Goal: Book appointment/travel/reservation

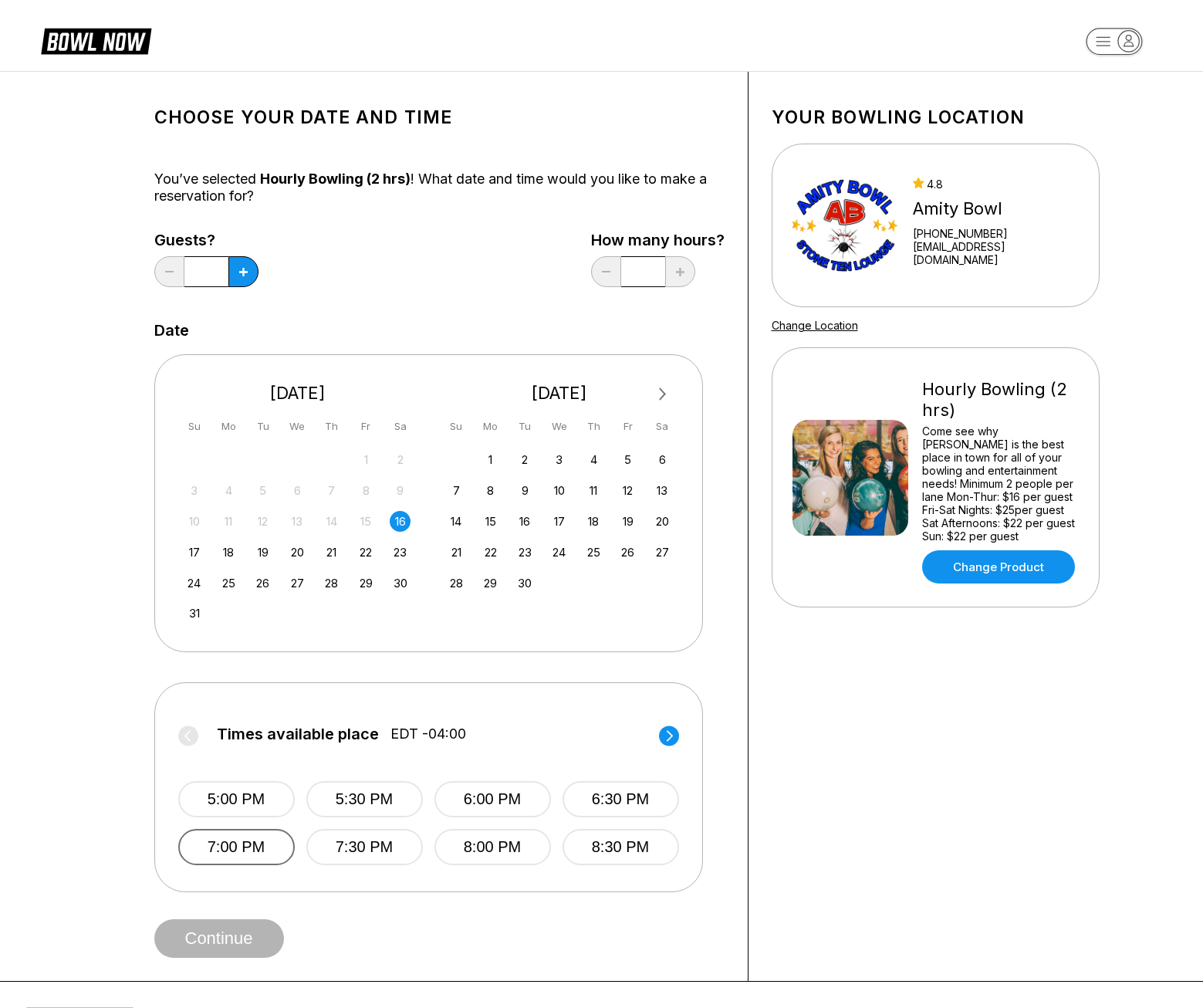
click at [221, 855] on button "7:00 PM" at bounding box center [237, 847] width 117 height 37
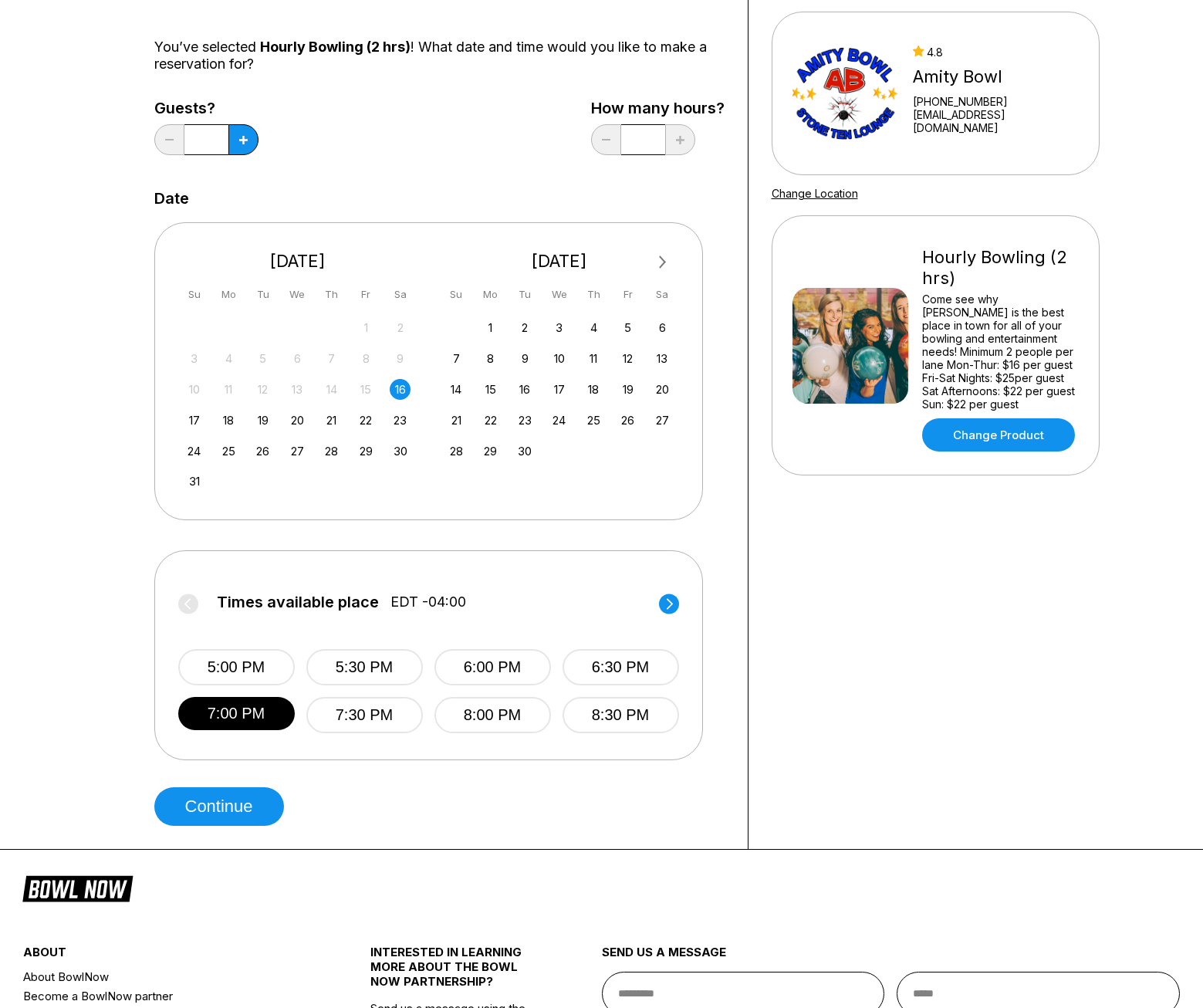
scroll to position [140, 0]
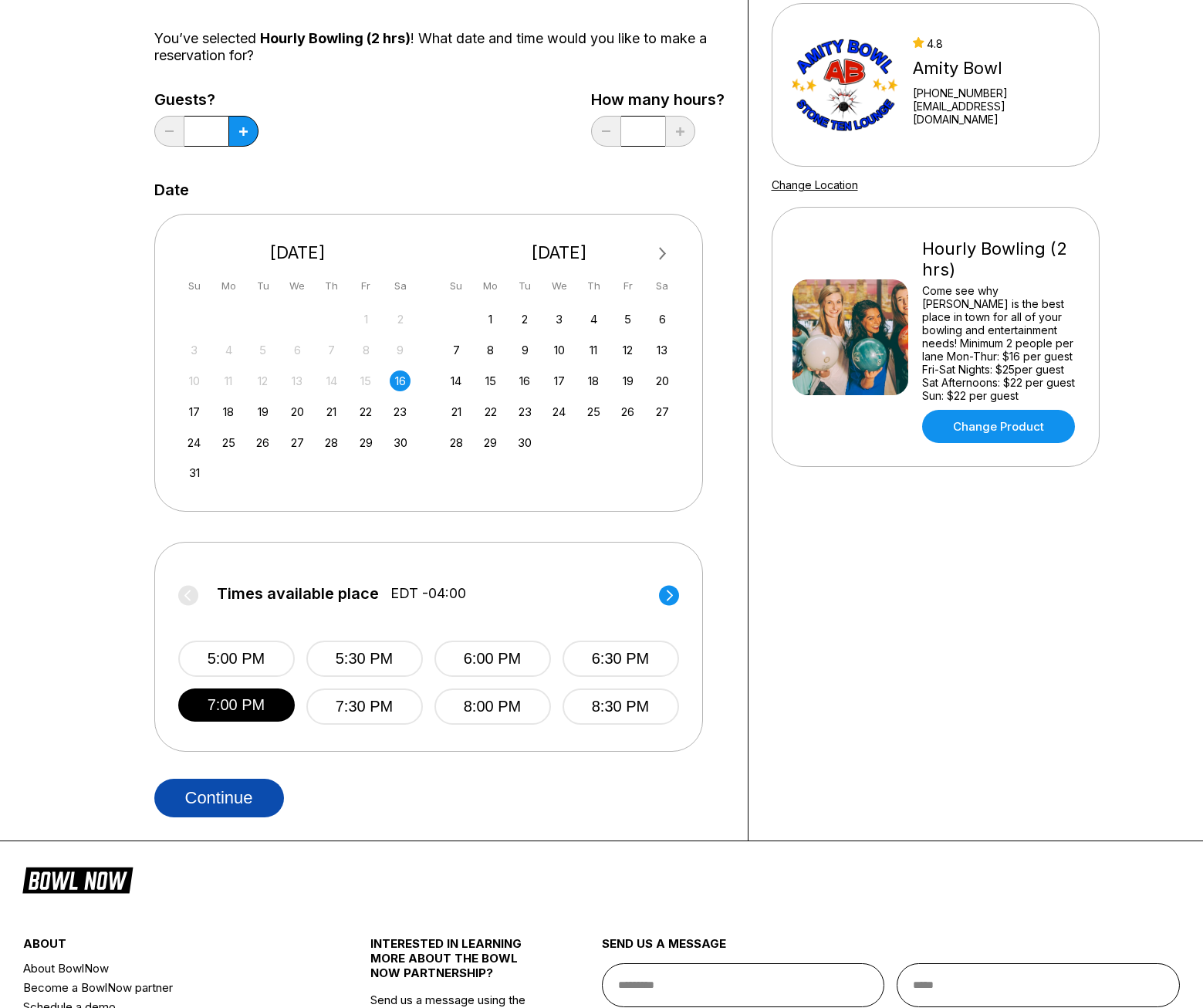
click at [226, 790] on button "Continue" at bounding box center [219, 798] width 129 height 39
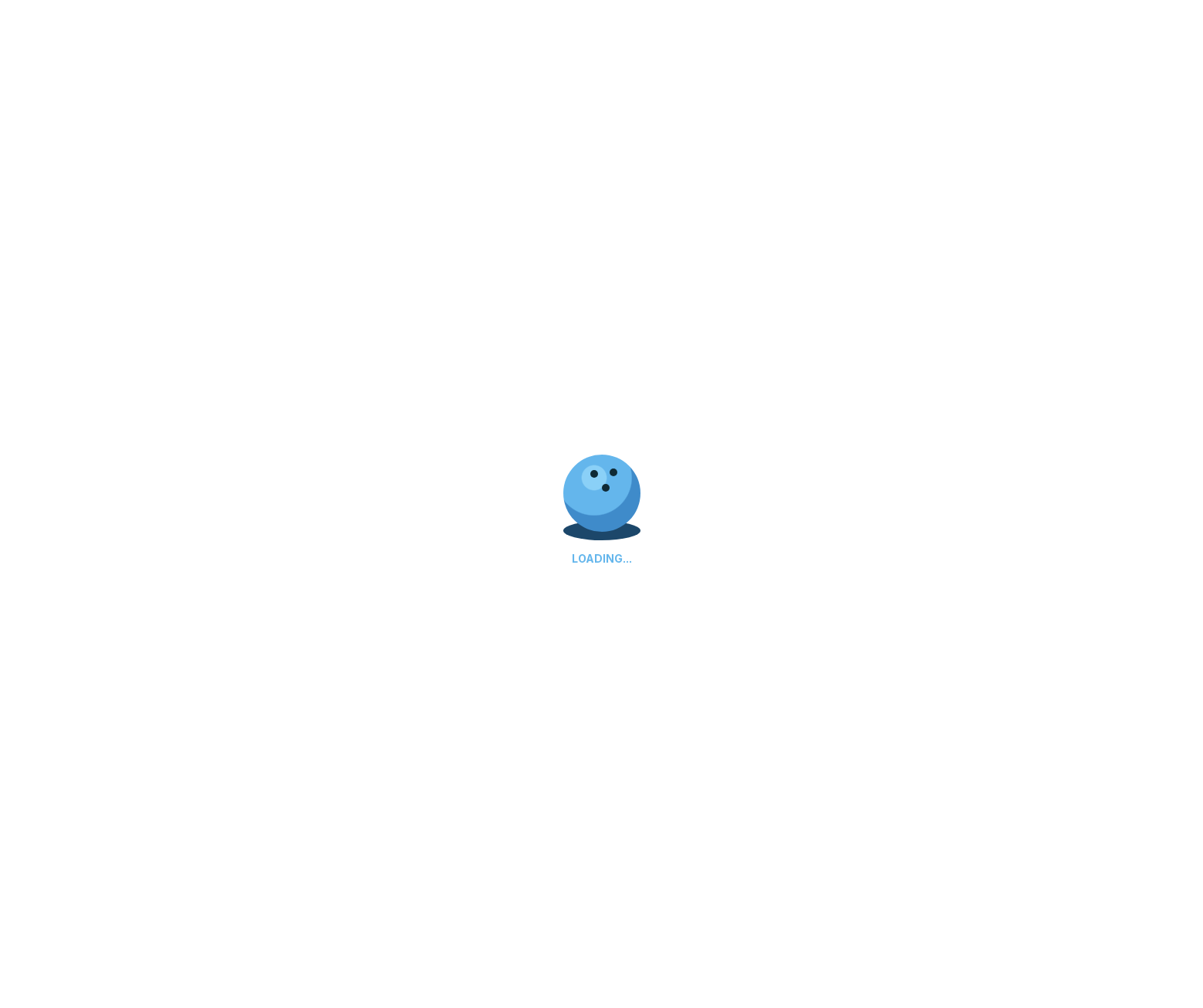
select select "**"
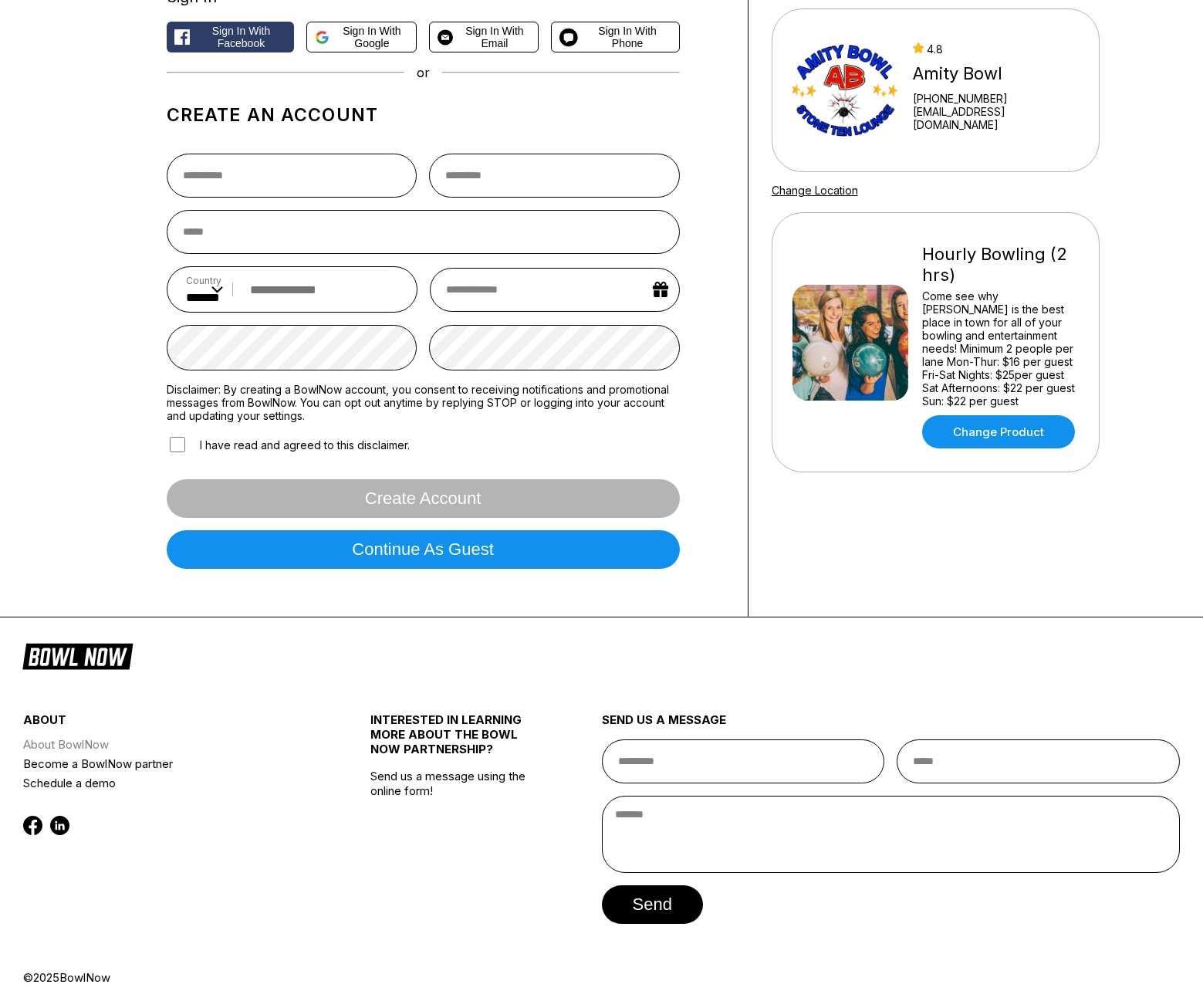
scroll to position [0, 0]
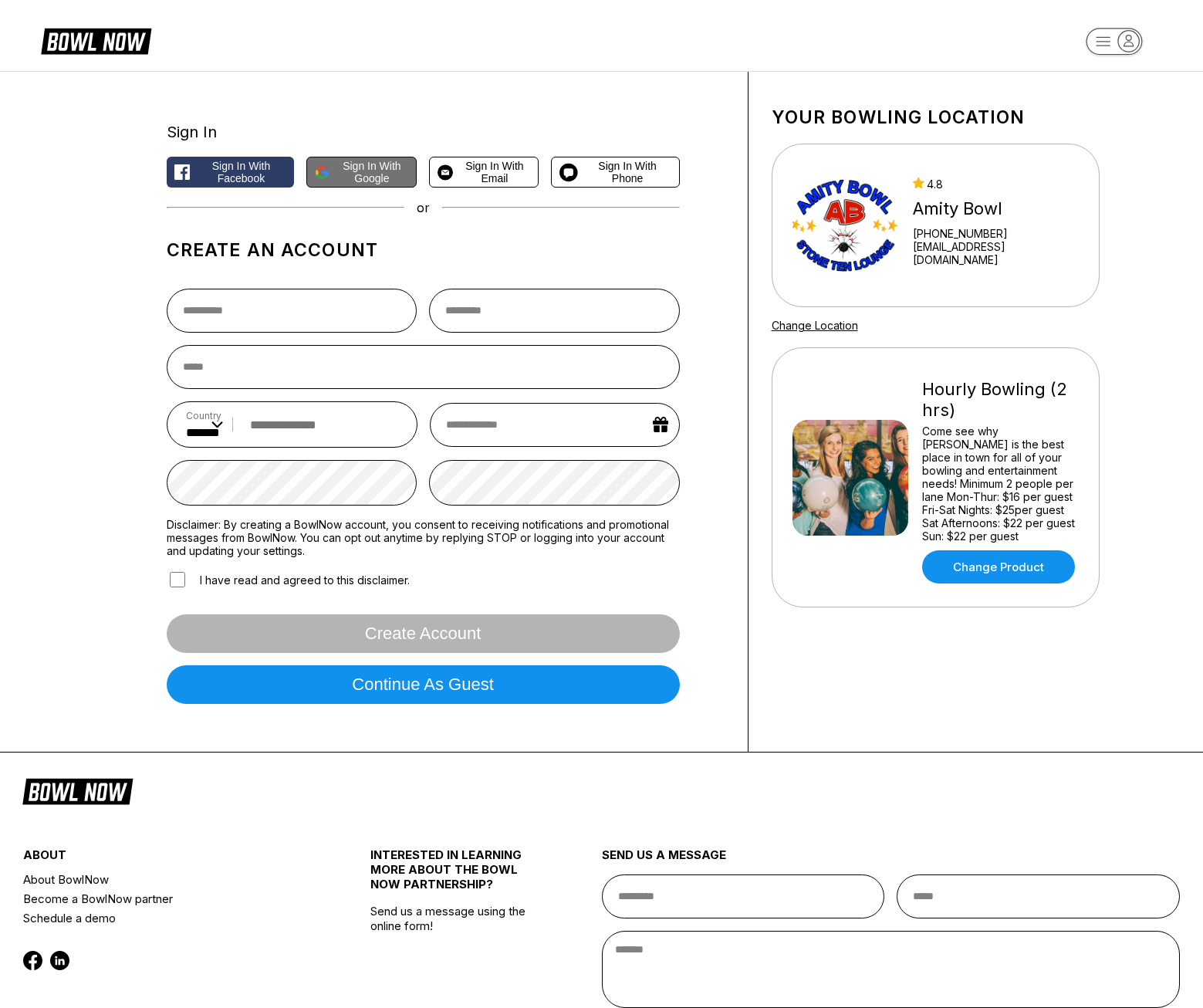
click at [354, 188] on div "Sign In Sign in with Facebook Sign in with Google Sign in with Email Sign in wi…" at bounding box center [423, 411] width 513 height 609
click at [357, 175] on span "Sign in with Google" at bounding box center [372, 172] width 72 height 25
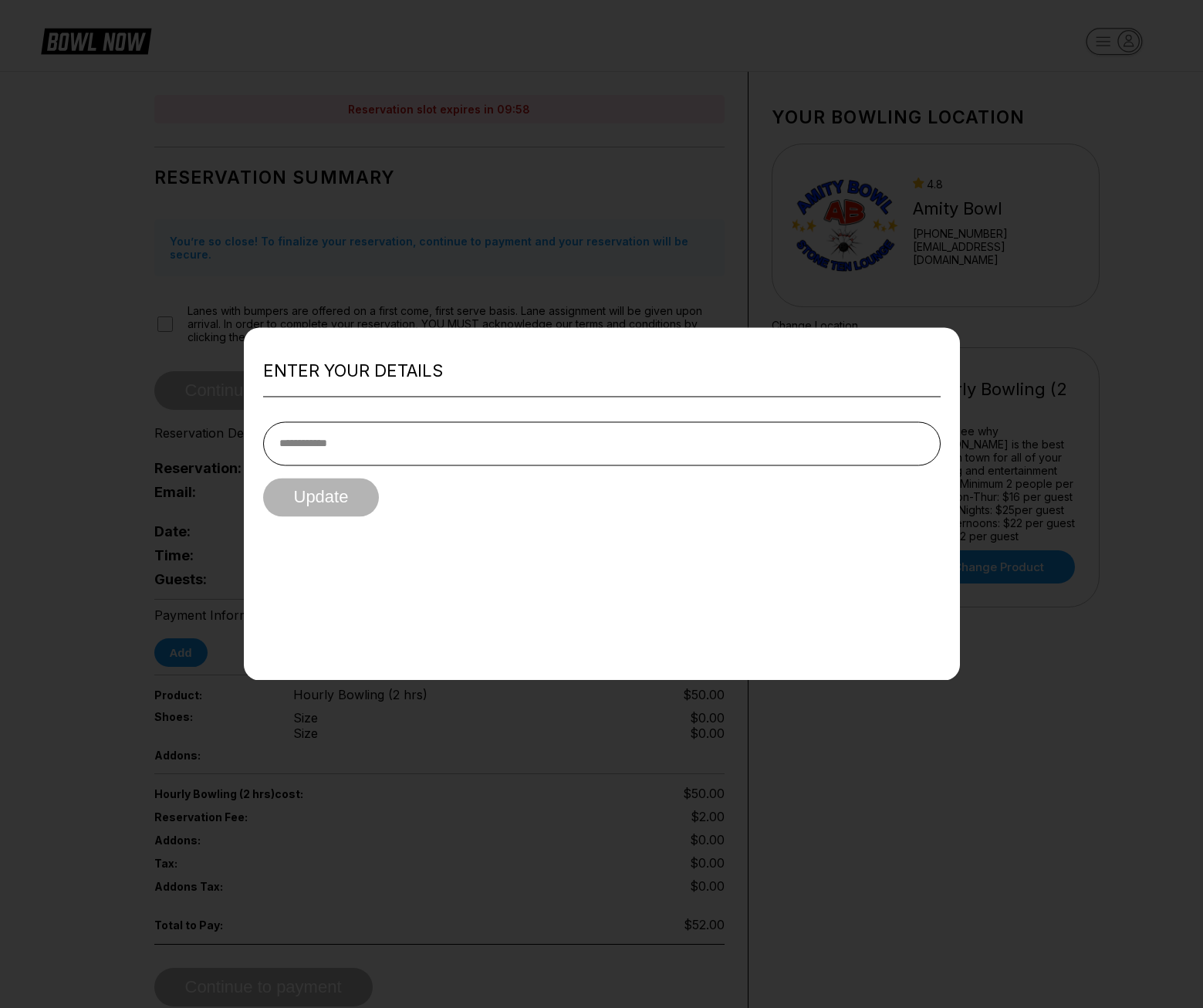
click at [453, 448] on input "tel" at bounding box center [602, 443] width 678 height 44
type input "**********"
click at [283, 513] on button "Update" at bounding box center [322, 497] width 117 height 39
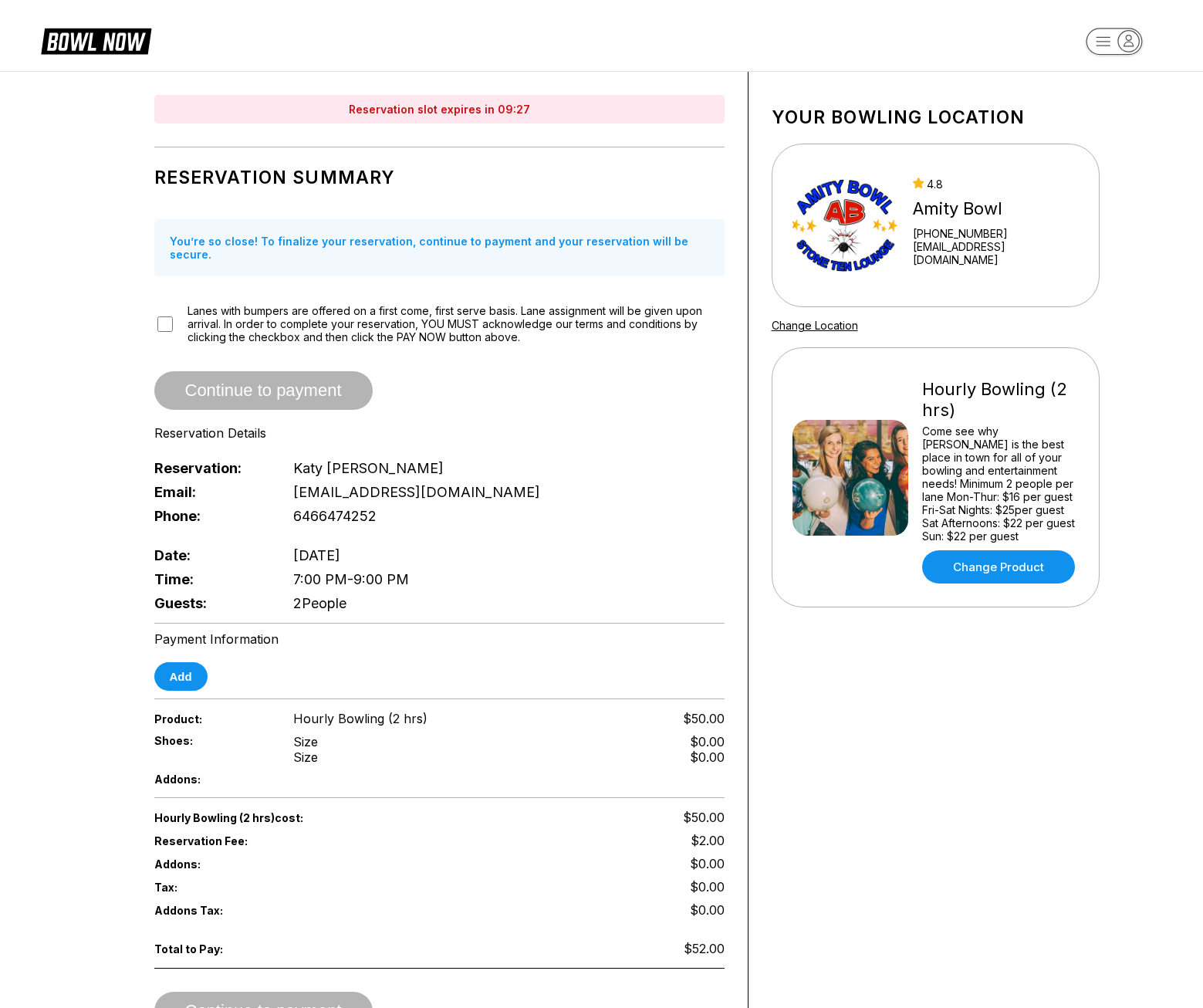
click at [174, 29] on header at bounding box center [602, 36] width 1203 height 71
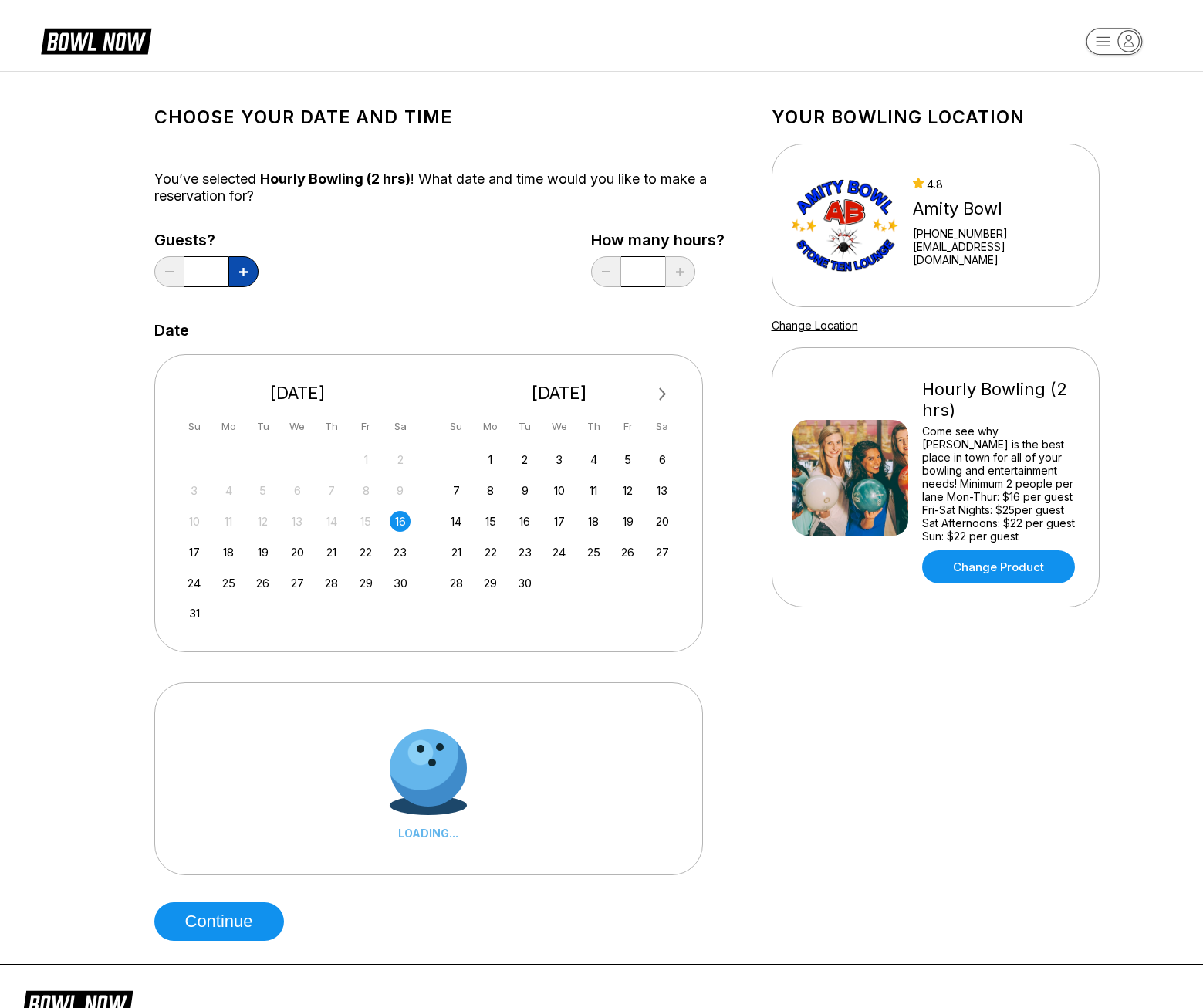
click at [239, 275] on icon at bounding box center [243, 271] width 9 height 9
type input "*"
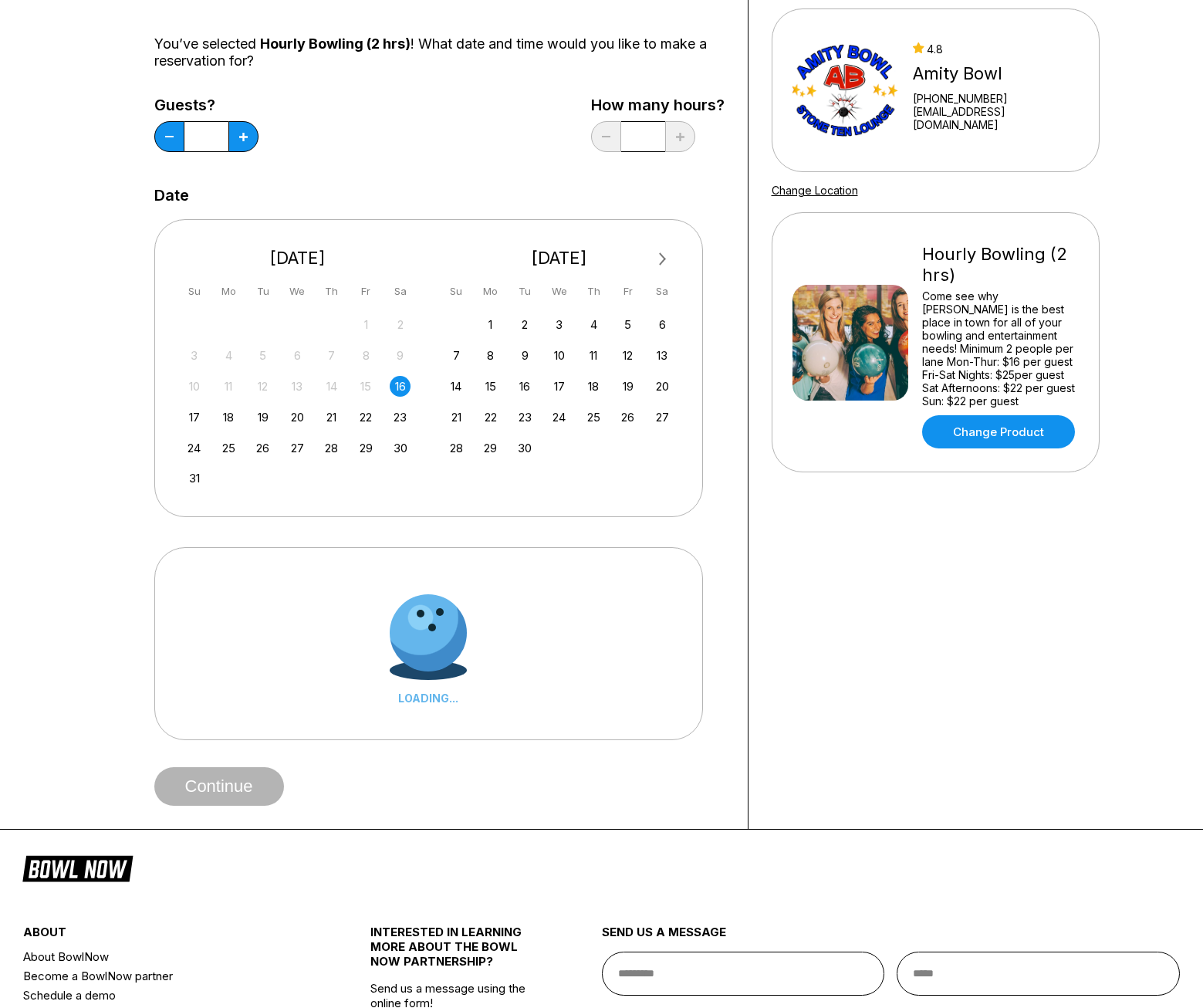
scroll to position [154, 0]
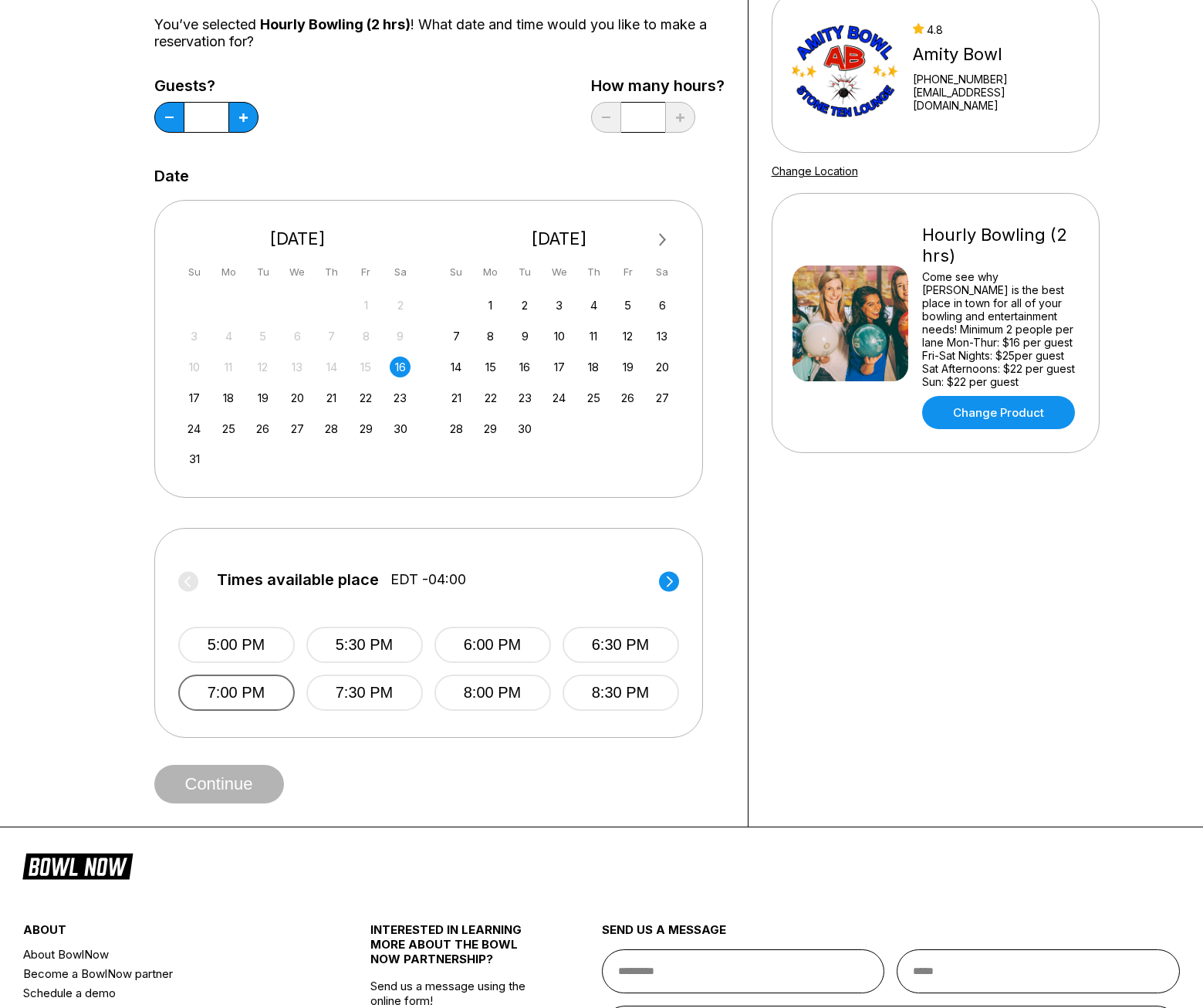
click at [252, 700] on button "7:00 PM" at bounding box center [237, 693] width 117 height 37
click at [249, 794] on button "Continue" at bounding box center [219, 784] width 129 height 39
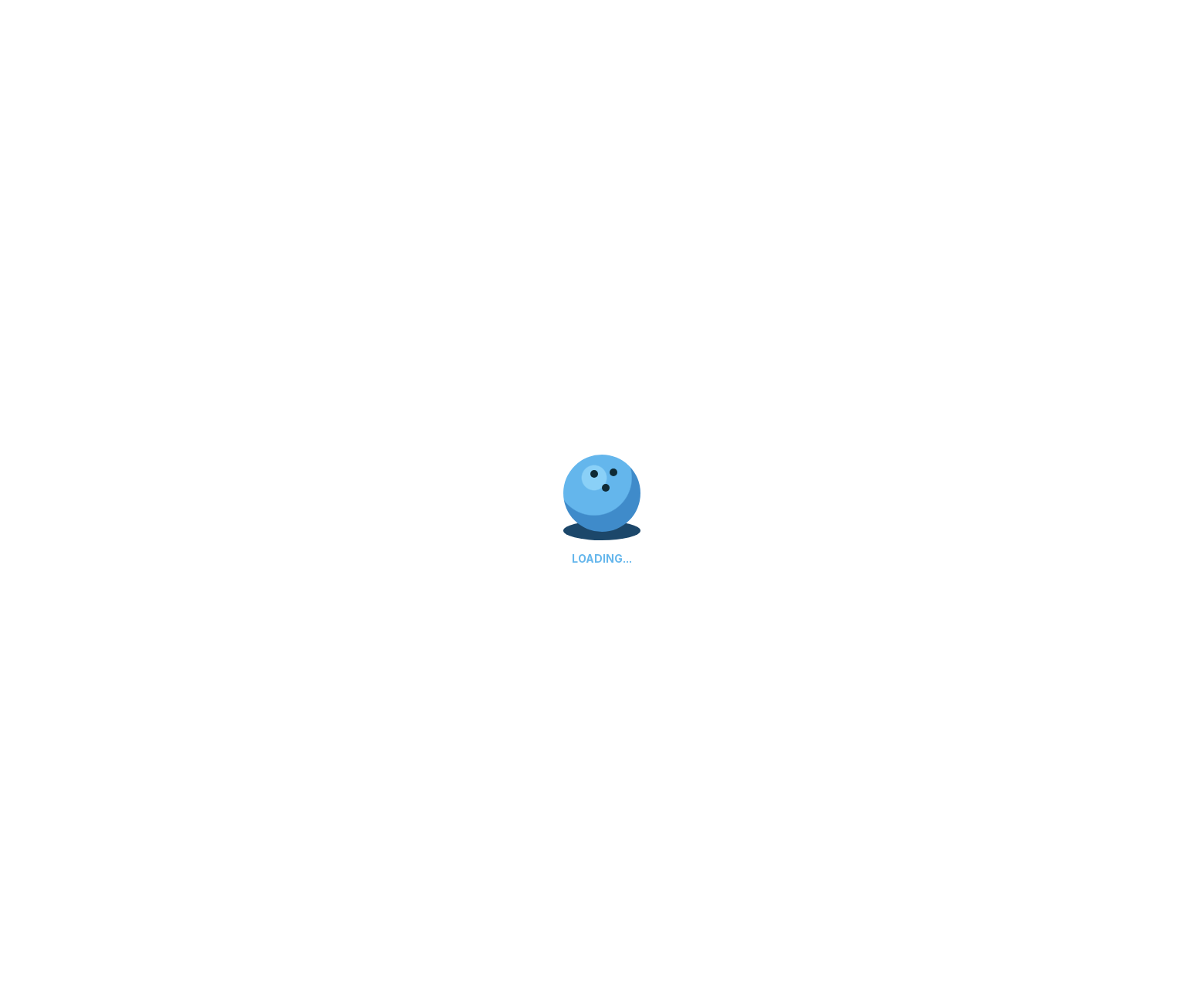
scroll to position [0, 0]
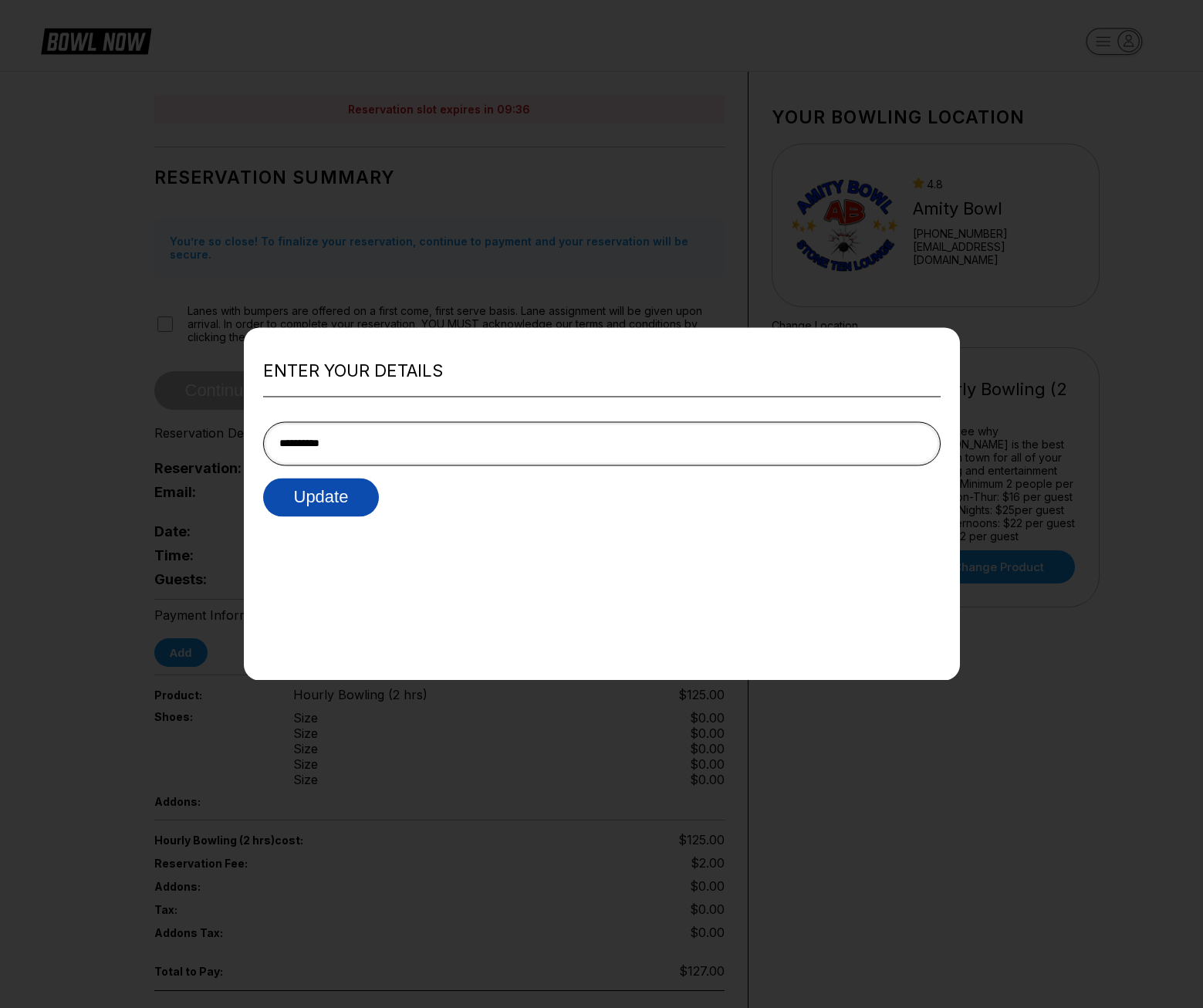
type input "**********"
click at [343, 500] on button "Update" at bounding box center [322, 497] width 117 height 39
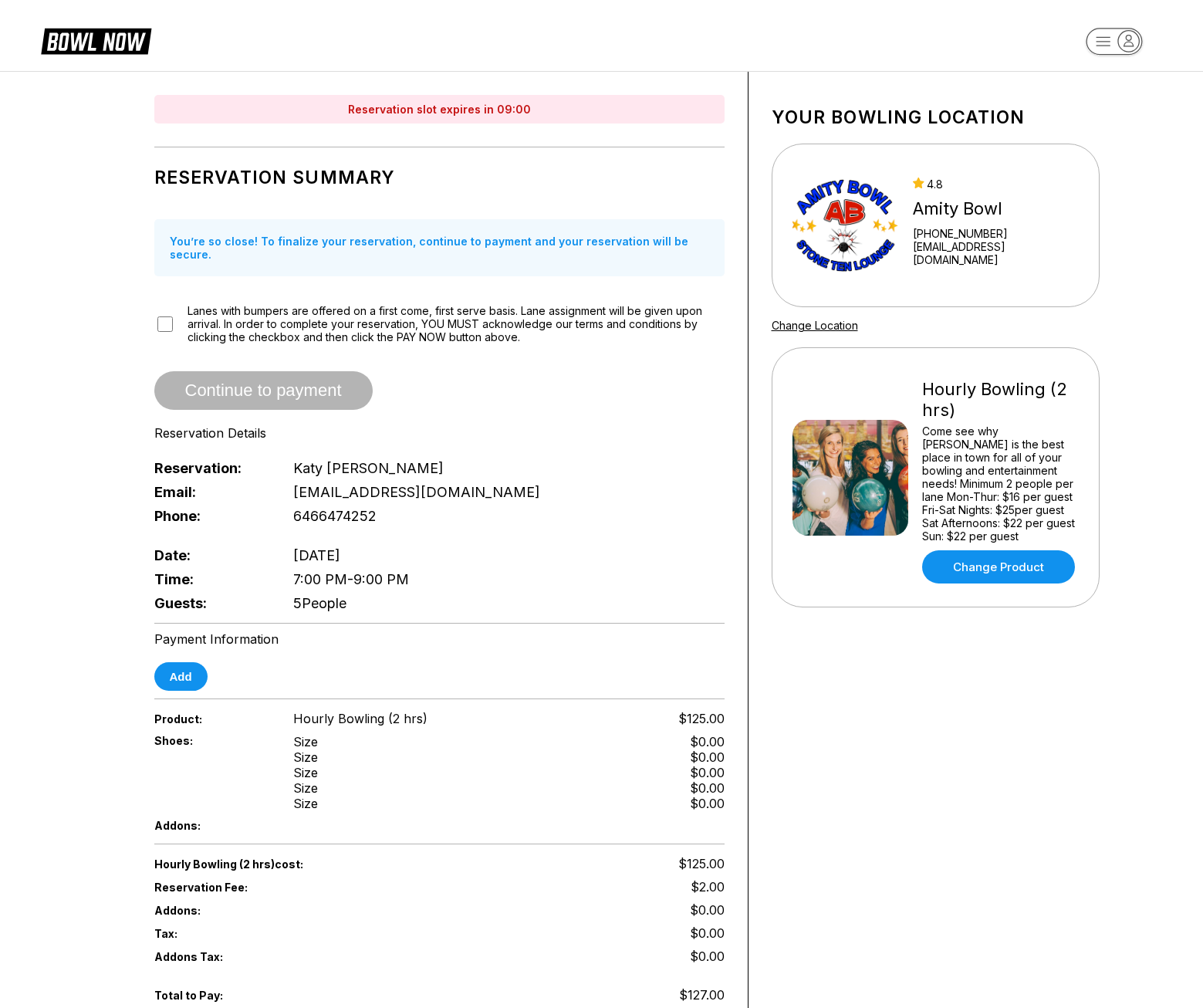
scroll to position [130, 0]
